Goal: Information Seeking & Learning: Check status

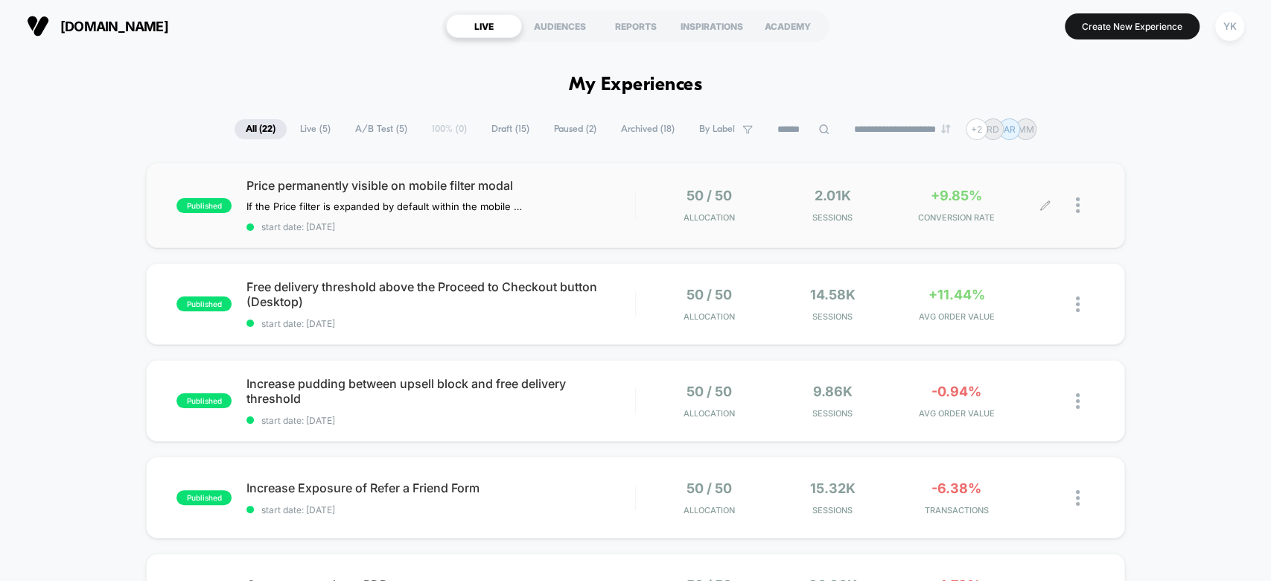
click at [953, 197] on span "+9.85%" at bounding box center [956, 196] width 51 height 16
click at [878, 203] on div "2.01k Sessions" at bounding box center [833, 205] width 116 height 35
click at [874, 337] on div "published Free delivery threshold above the Proceed to Checkout button (Desktop…" at bounding box center [635, 304] width 979 height 82
click at [883, 325] on div "published Free delivery threshold above the Proceed to Checkout button (Desktop…" at bounding box center [635, 304] width 979 height 82
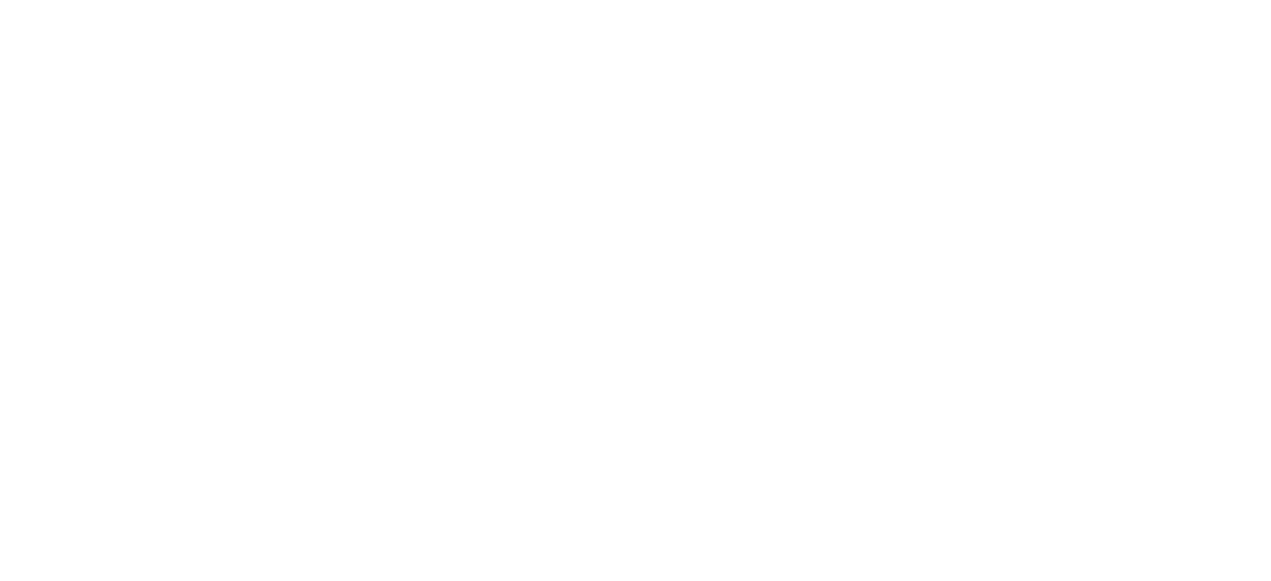
click at [883, 325] on html "Navigated to [DOMAIN_NAME] | No-code CRO for Shopify" at bounding box center [635, 290] width 1271 height 581
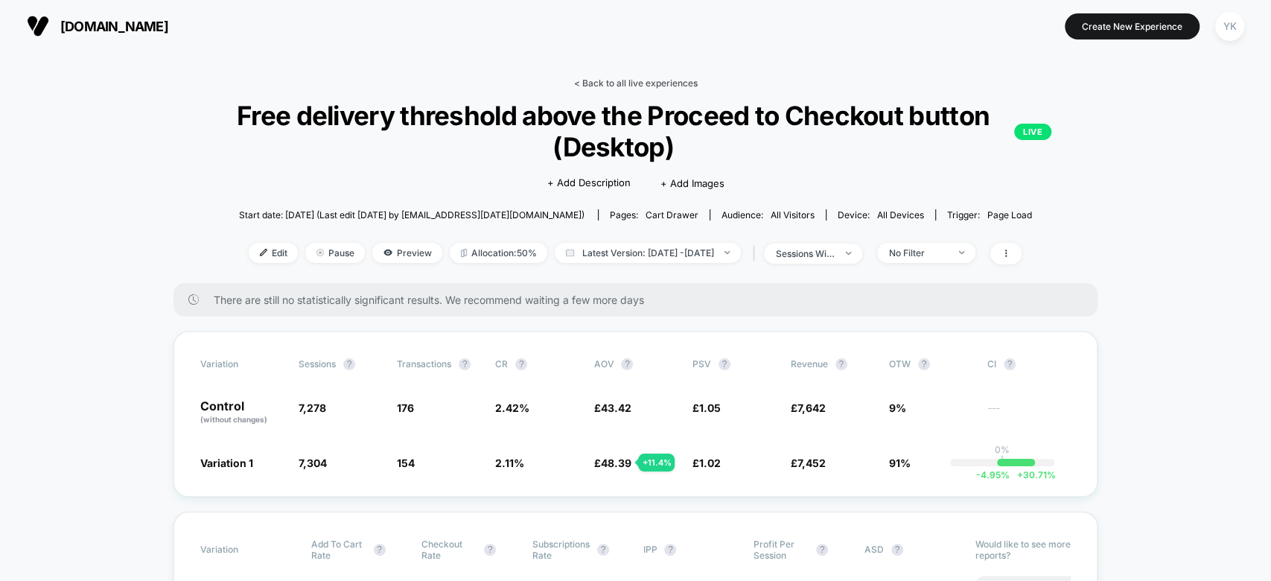
click at [600, 81] on link "< Back to all live experiences" at bounding box center [635, 82] width 124 height 11
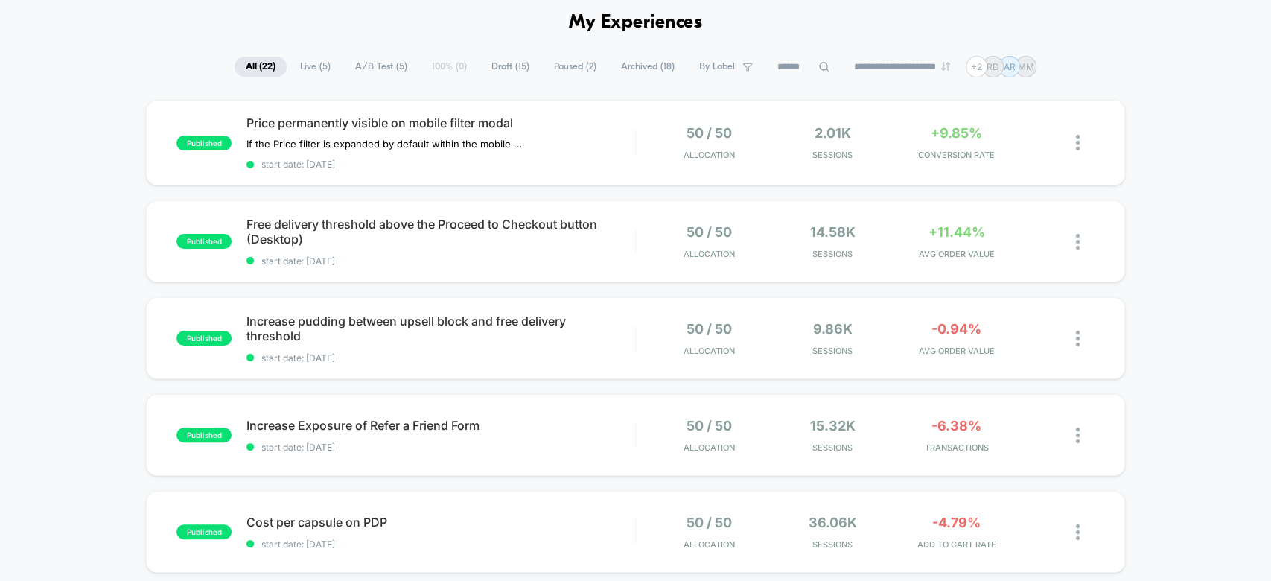
scroll to position [71, 0]
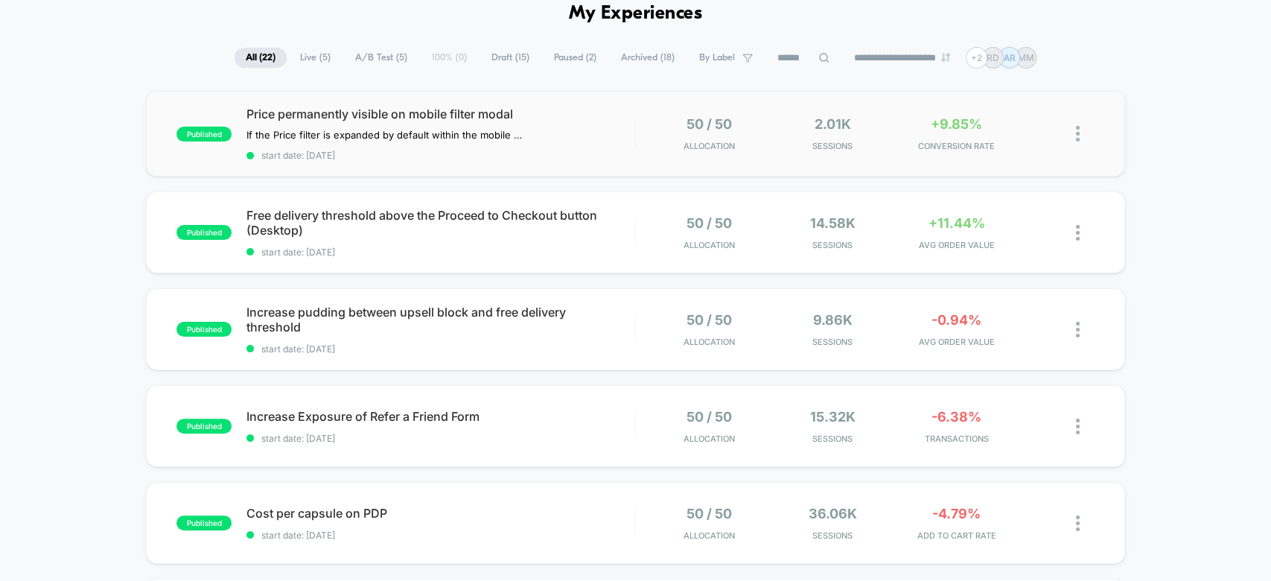
click at [663, 137] on div "50 / 50 Allocation" at bounding box center [709, 133] width 116 height 35
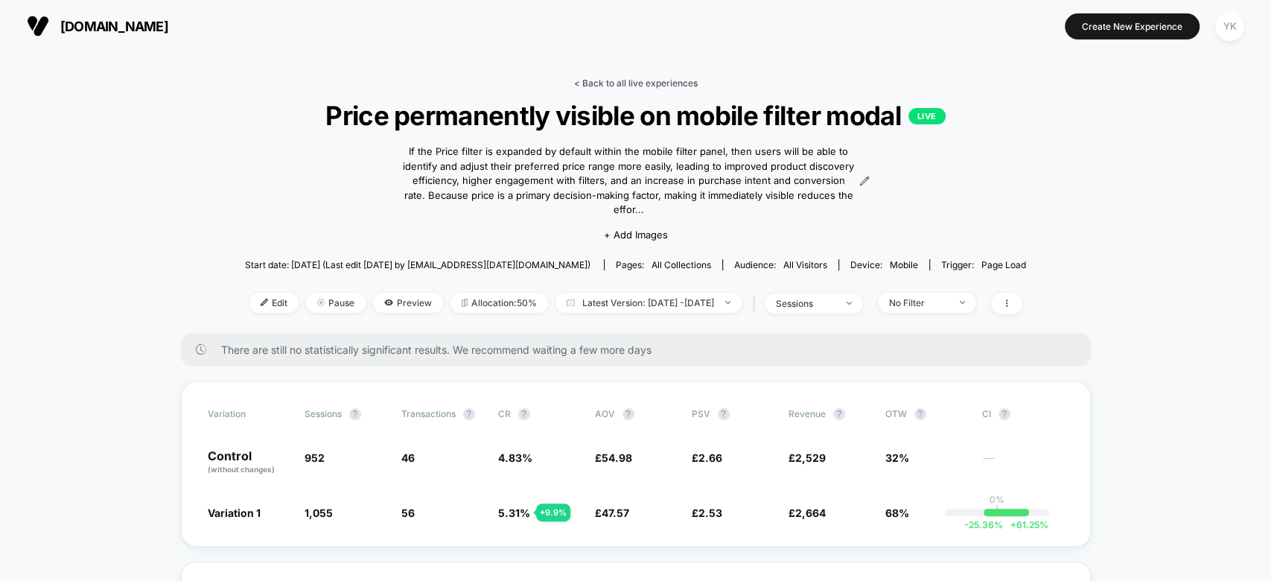
click at [585, 79] on link "< Back to all live experiences" at bounding box center [636, 82] width 124 height 11
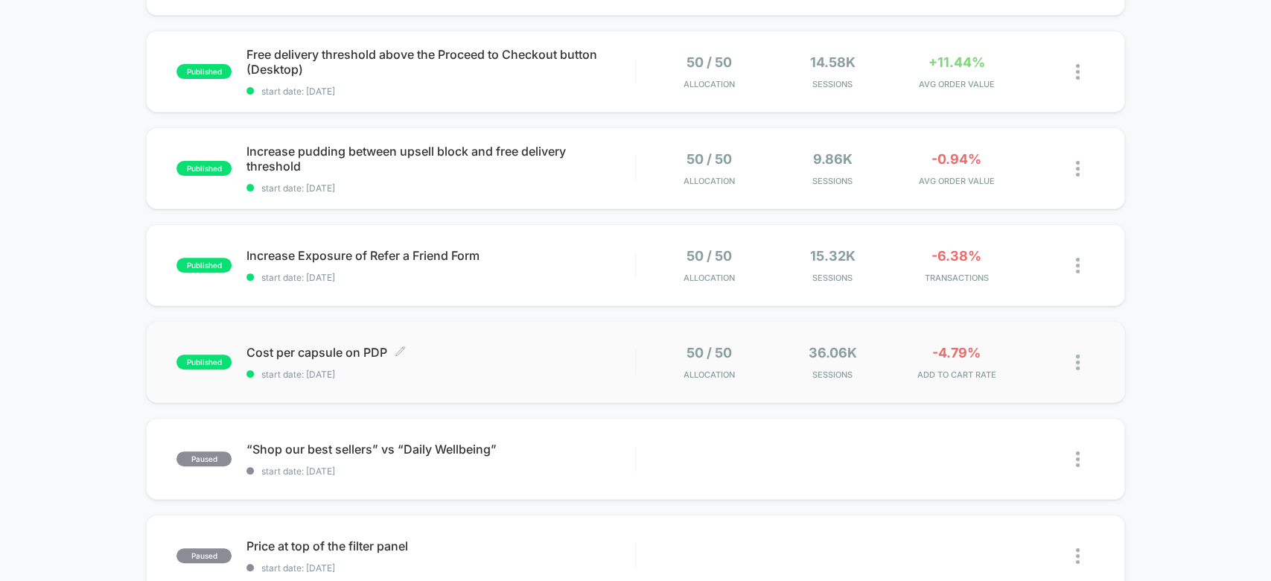
scroll to position [289, 0]
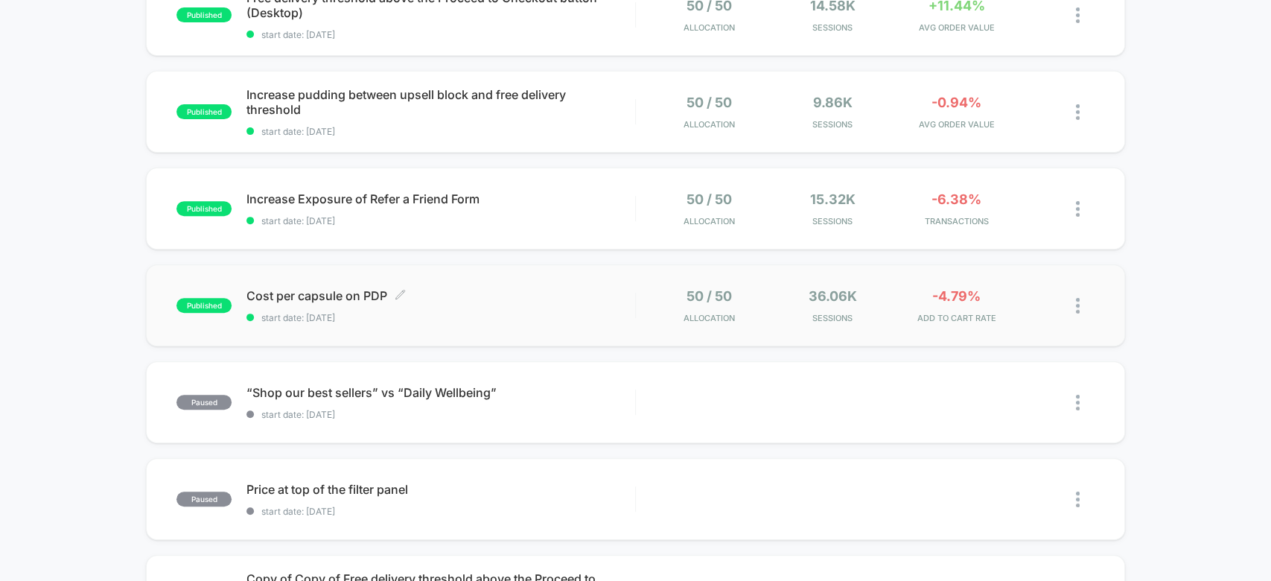
click at [584, 313] on span "start date: [DATE]" at bounding box center [441, 317] width 388 height 11
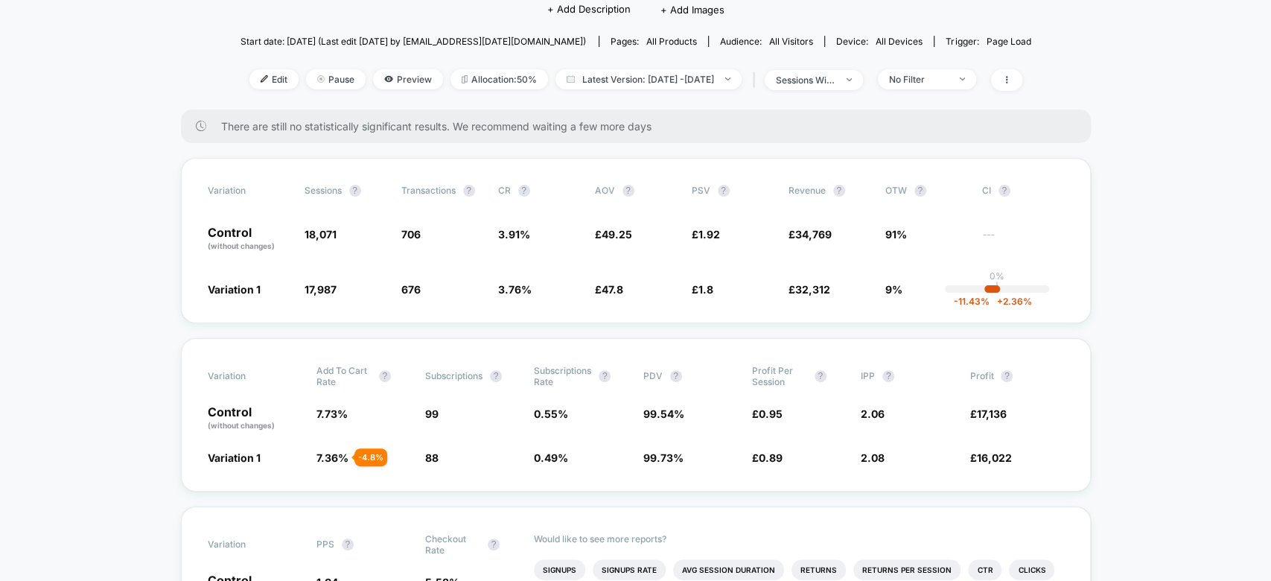
scroll to position [143, 0]
